Goal: Information Seeking & Learning: Learn about a topic

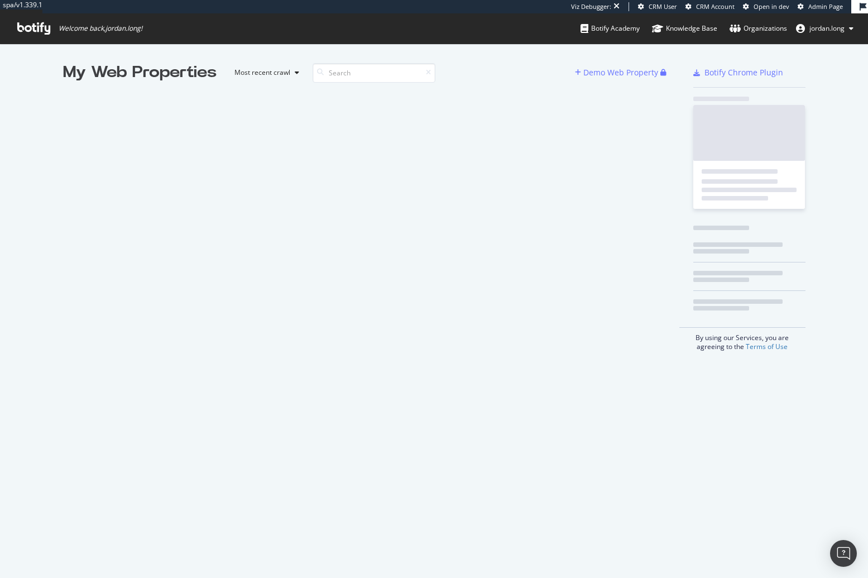
scroll to position [569, 851]
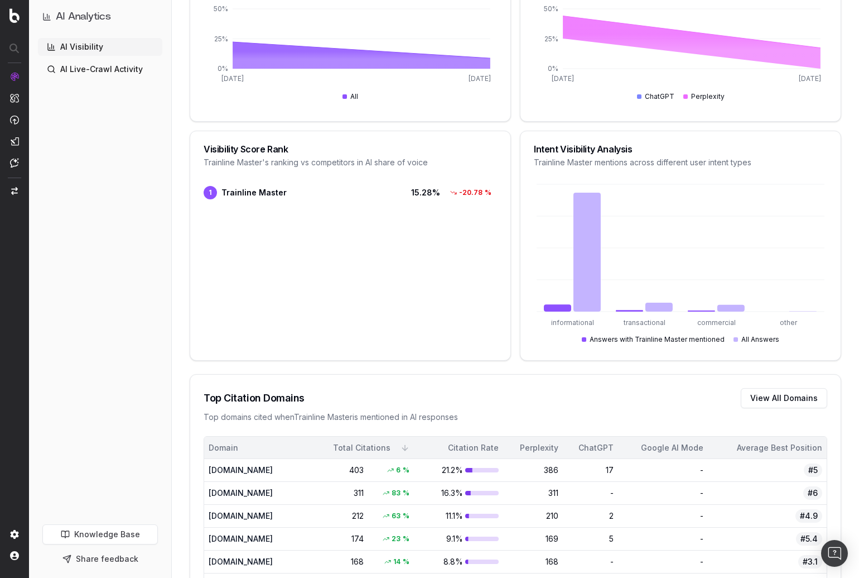
scroll to position [600, 0]
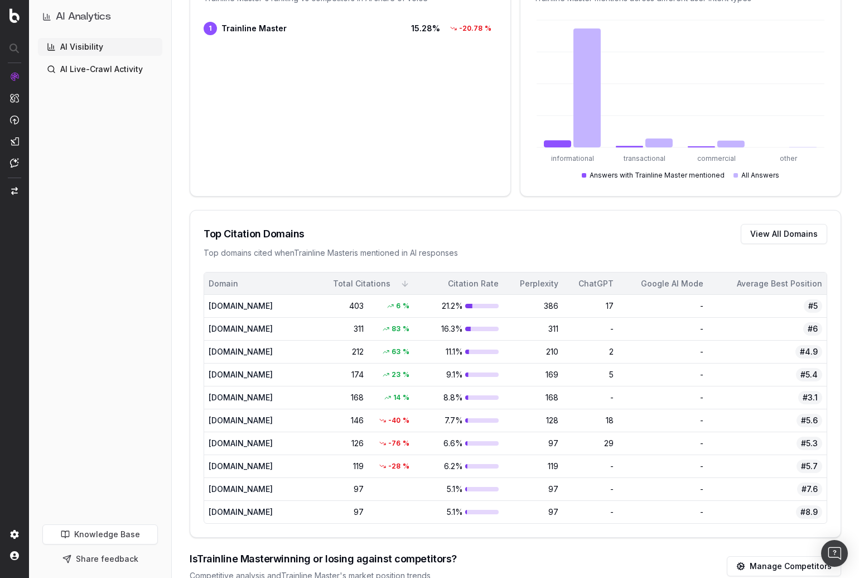
click at [676, 233] on div "Top Citation Domains View All Domains" at bounding box center [516, 234] width 624 height 20
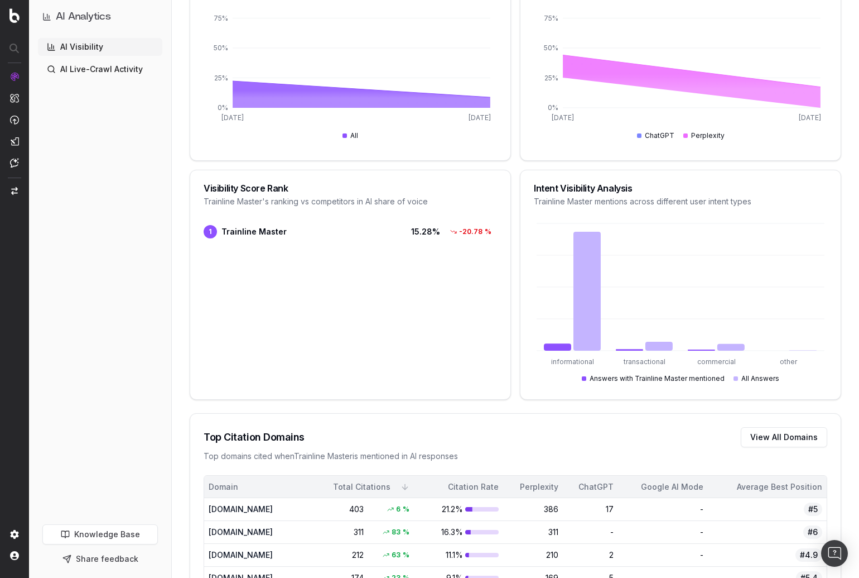
scroll to position [0, 0]
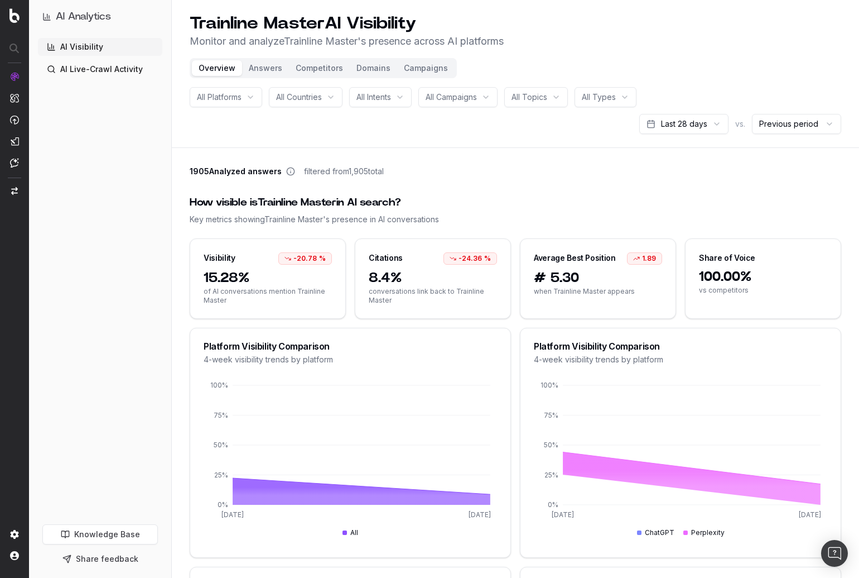
click at [275, 68] on button "Answers" at bounding box center [265, 68] width 47 height 16
click at [268, 66] on button "Answers" at bounding box center [265, 68] width 47 height 16
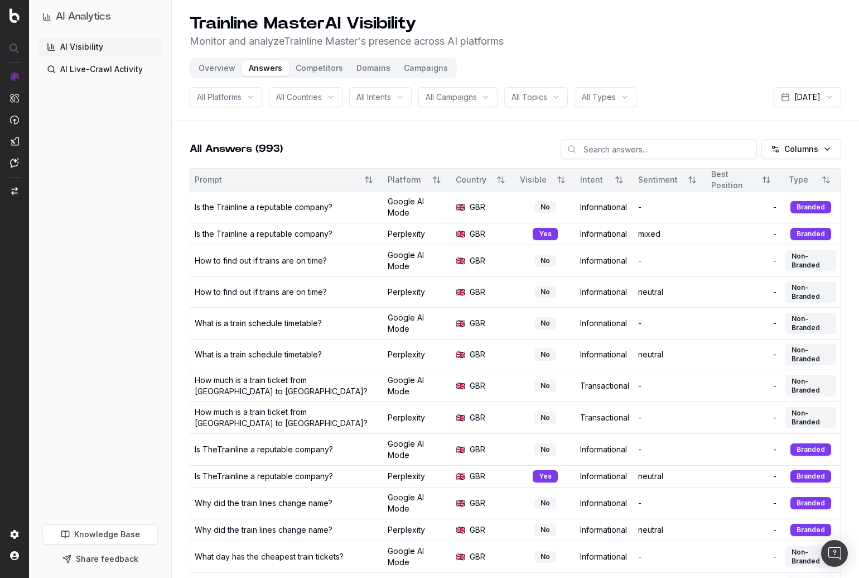
click at [311, 70] on button "Competitors" at bounding box center [319, 68] width 61 height 16
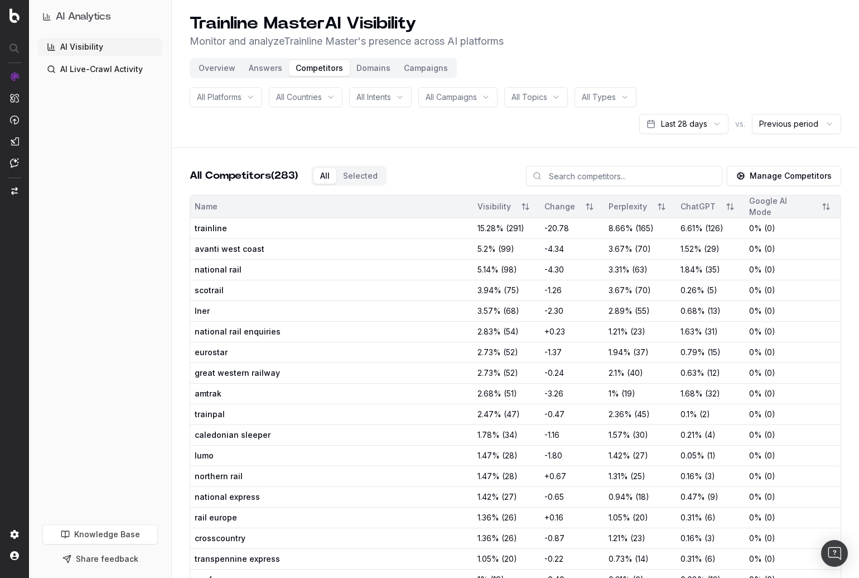
click at [372, 68] on button "Domains" at bounding box center [373, 68] width 47 height 16
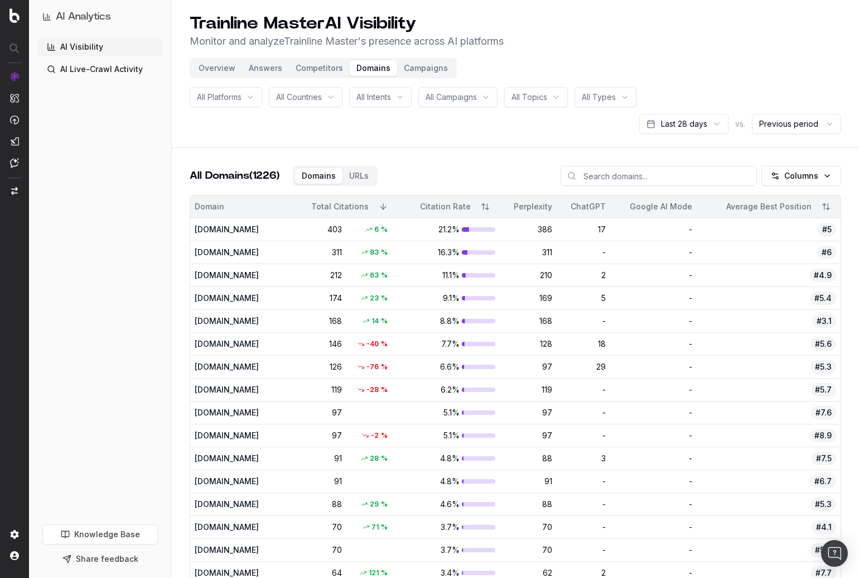
click at [210, 66] on button "Overview" at bounding box center [217, 68] width 50 height 16
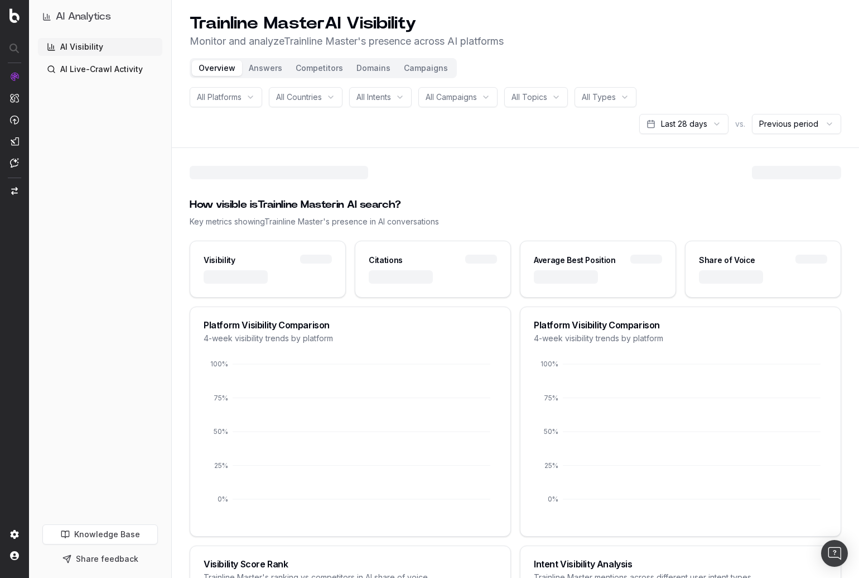
click at [80, 62] on link "AI Live-Crawl Activity" at bounding box center [100, 69] width 124 height 18
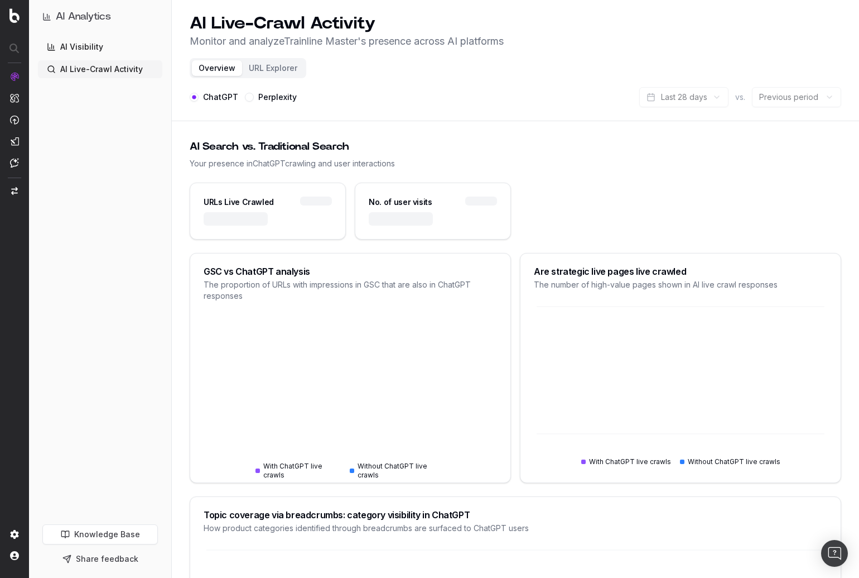
click at [126, 254] on div "AI Visibility AI Live-Crawl Activity" at bounding box center [100, 279] width 124 height 482
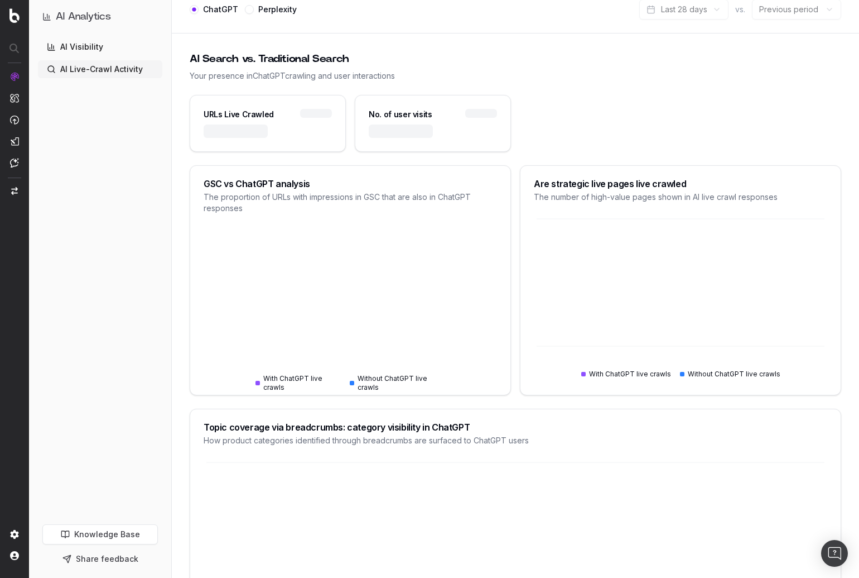
scroll to position [87, 0]
click at [770, 140] on div "URLs Live Crawled No. of user visits" at bounding box center [516, 123] width 652 height 57
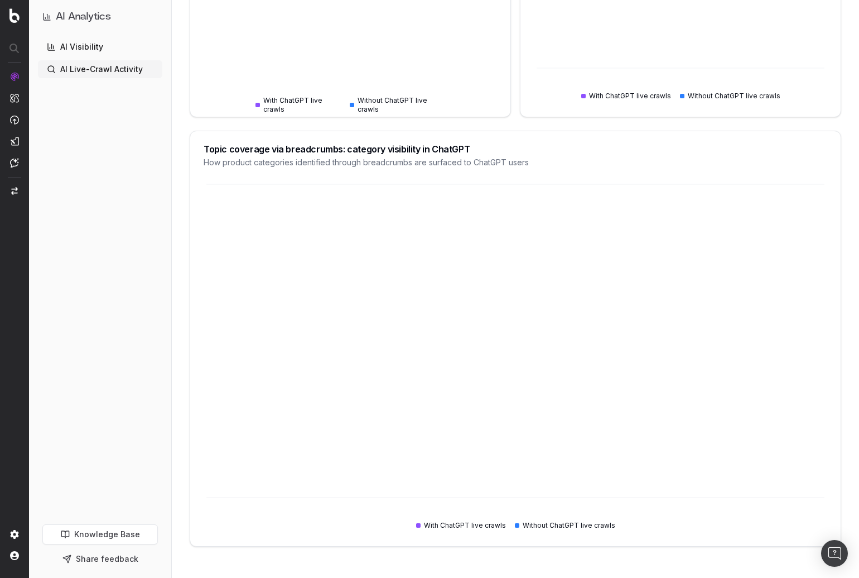
scroll to position [0, 0]
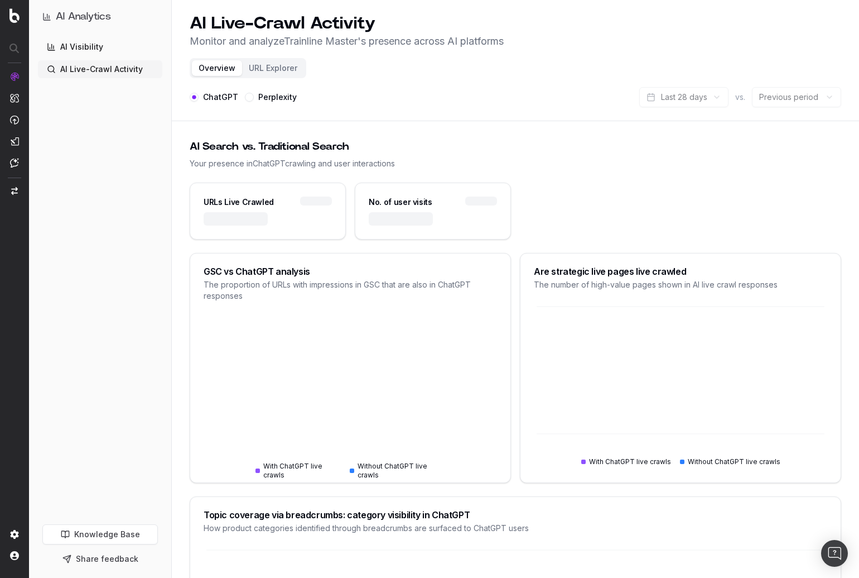
click at [271, 215] on div at bounding box center [267, 225] width 155 height 27
click at [270, 71] on button "URL Explorer" at bounding box center [273, 68] width 62 height 16
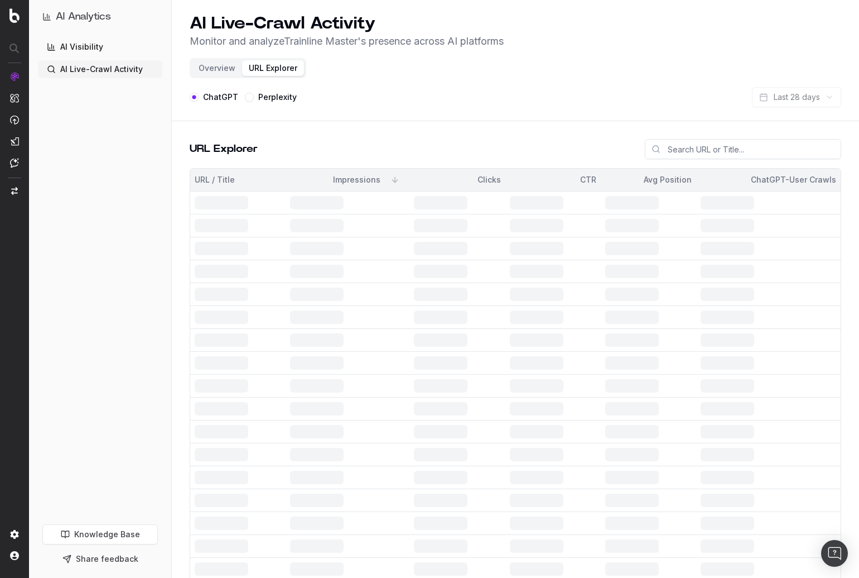
click at [484, 70] on header "AI Live-Crawl Activity Monitor and analyze Trainline Master 's presence across …" at bounding box center [515, 60] width 687 height 121
click at [210, 69] on button "Overview" at bounding box center [217, 68] width 50 height 16
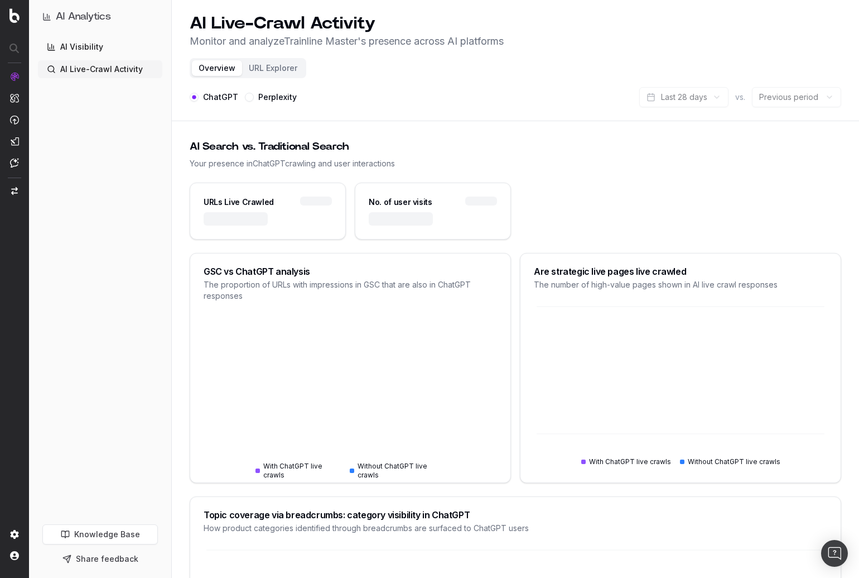
click at [97, 237] on div "AI Visibility AI Live-Crawl Activity" at bounding box center [100, 279] width 124 height 482
